Goal: Task Accomplishment & Management: Manage account settings

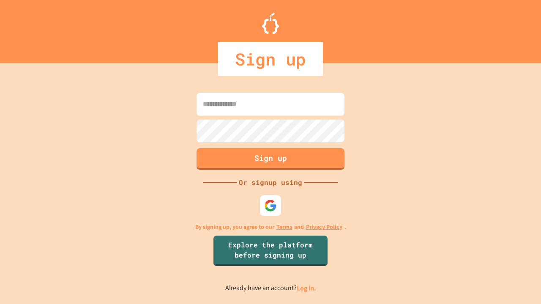
click at [307, 288] on link "Log in." at bounding box center [306, 288] width 19 height 9
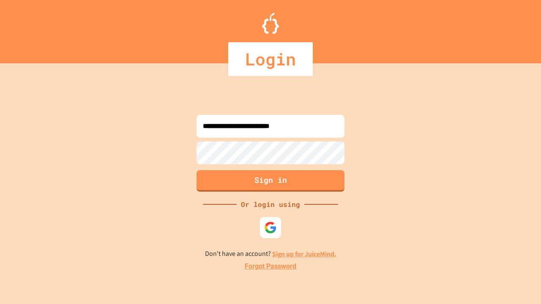
type input "**********"
